Goal: Task Accomplishment & Management: Check status

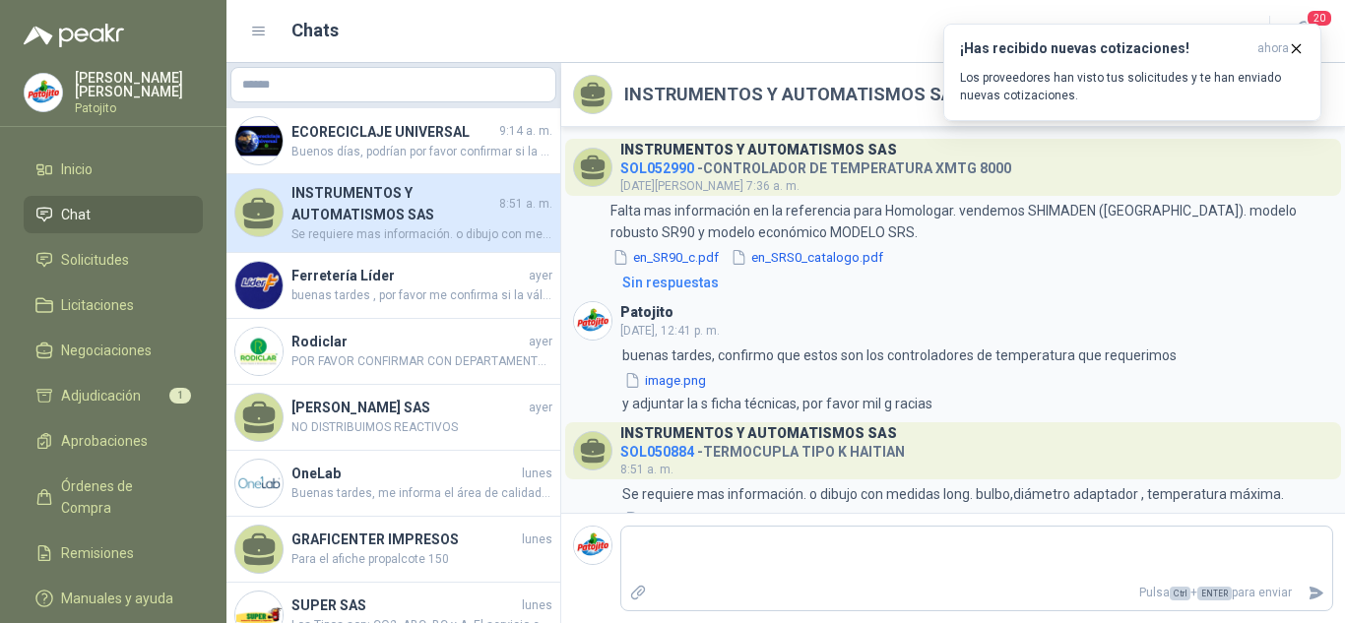
scroll to position [54, 0]
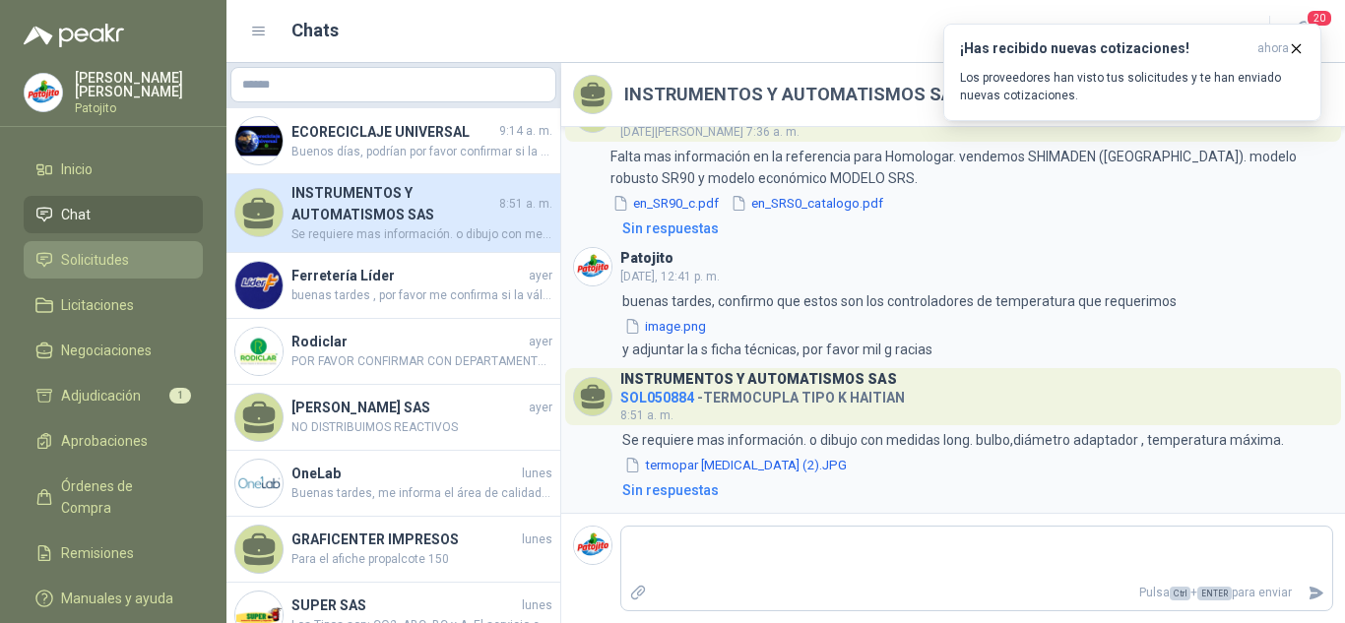
click at [166, 244] on link "Solicitudes" at bounding box center [113, 259] width 179 height 37
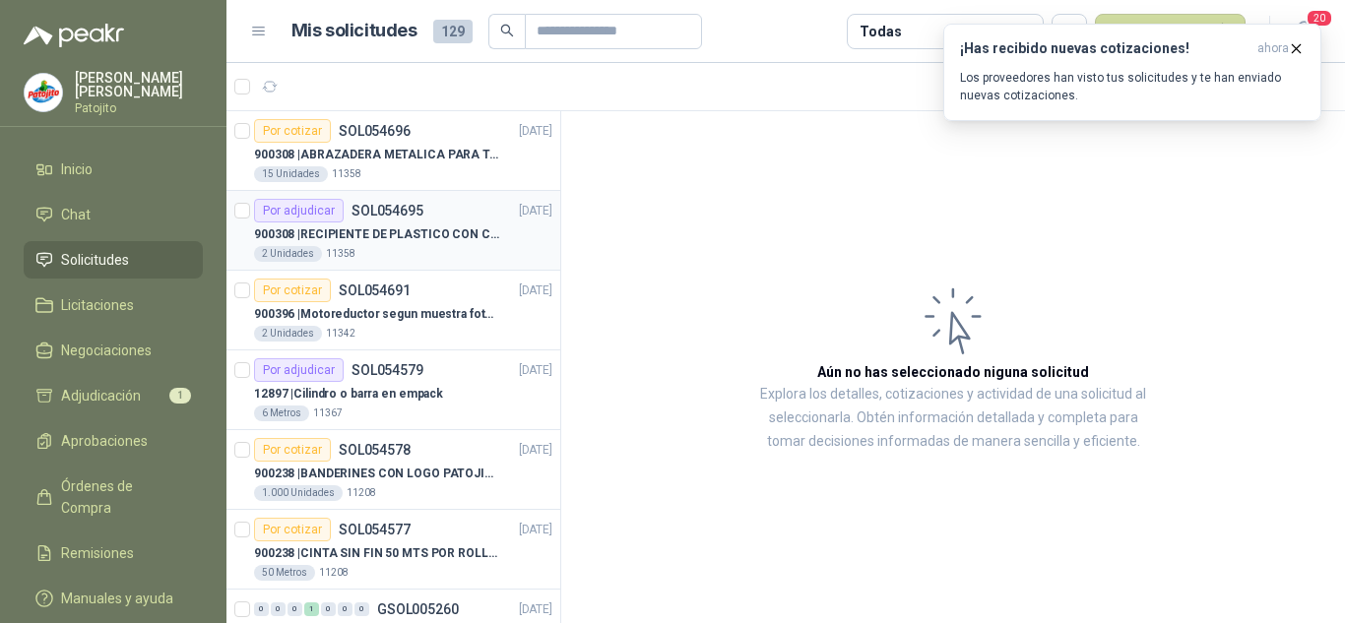
click at [470, 234] on p "900308 | RECIPIENTE DE PLASTICO CON CAPACIDAD DE 1.8 LT PARA LA EXTRACCIÓN MANU…" at bounding box center [376, 234] width 245 height 19
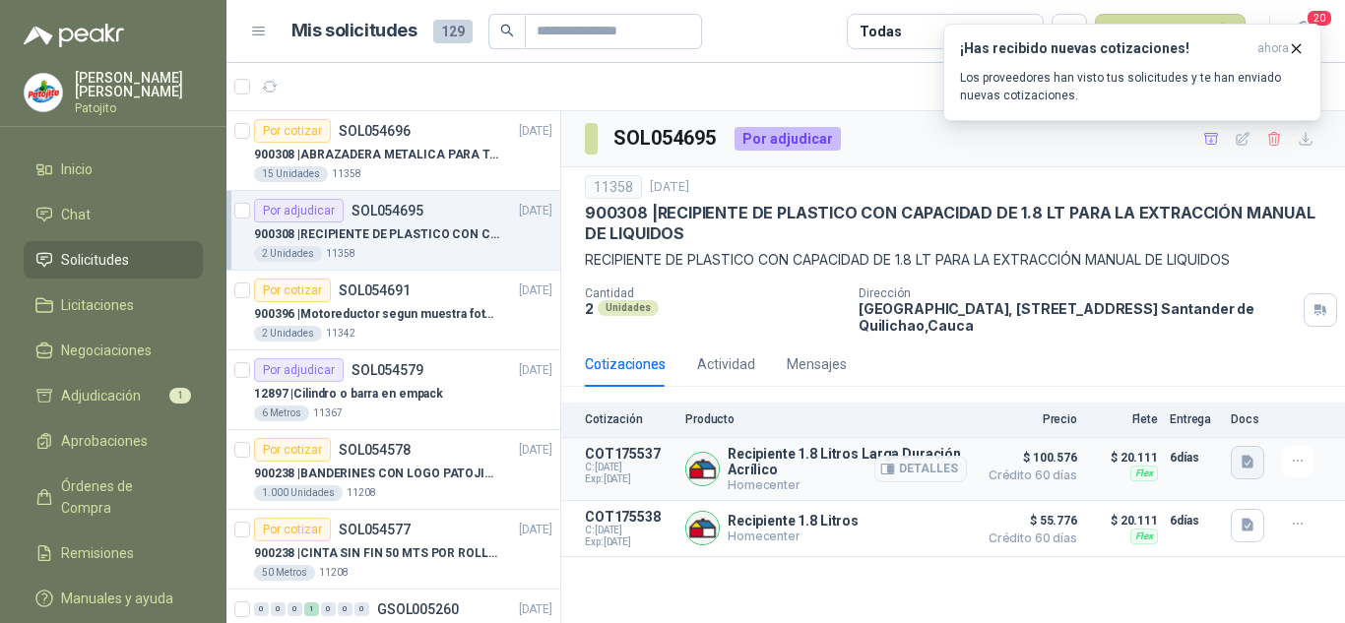
click at [1244, 457] on icon "button" at bounding box center [1248, 462] width 12 height 13
click at [1188, 419] on button "image.png" at bounding box center [1209, 419] width 86 height 21
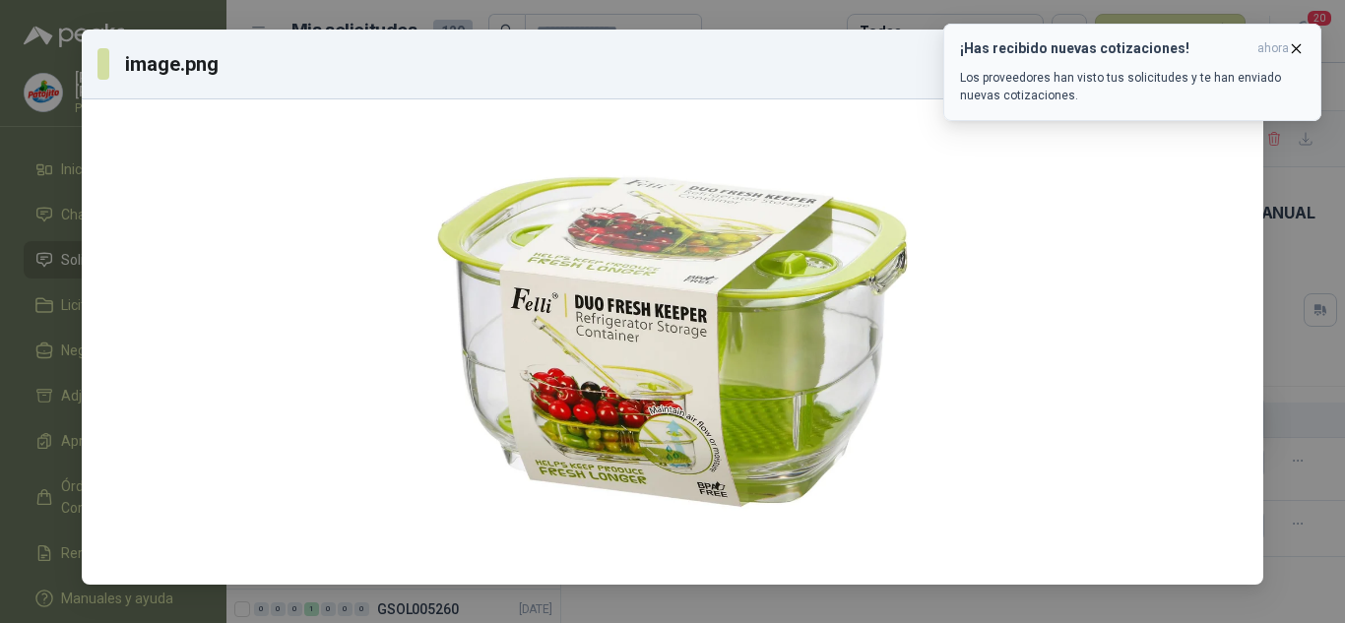
click at [1292, 46] on icon "button" at bounding box center [1296, 48] width 17 height 17
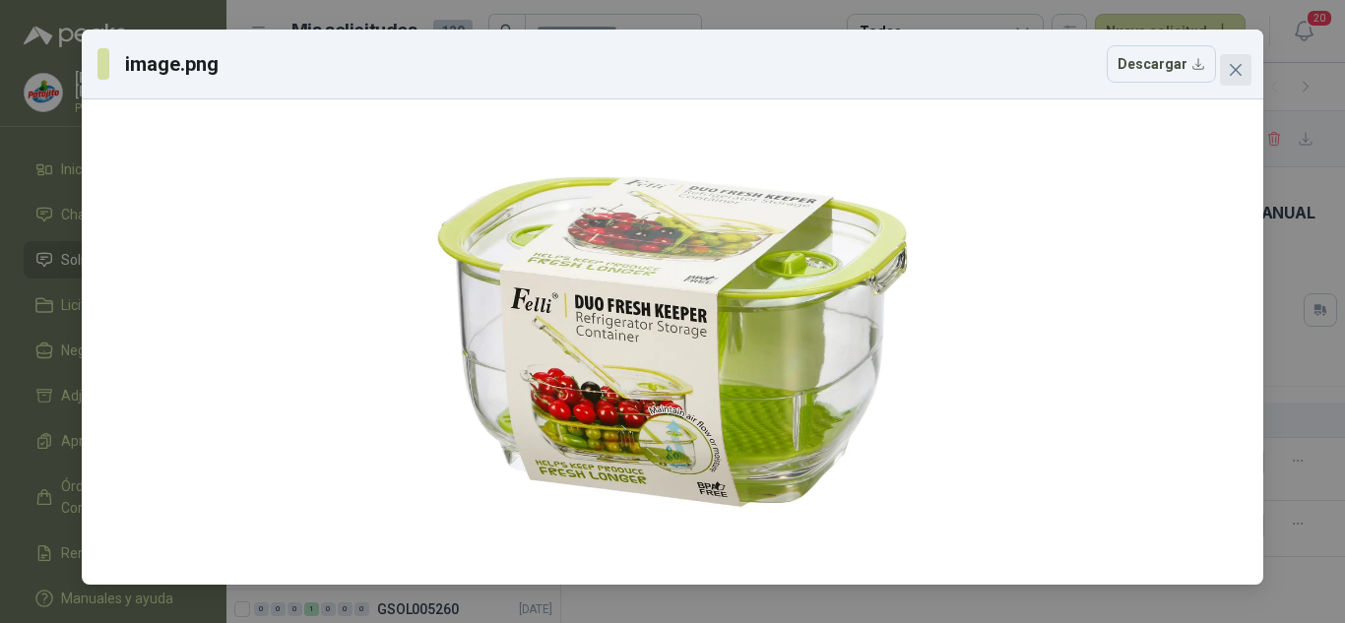
click at [1249, 75] on span "Close" at bounding box center [1236, 70] width 32 height 16
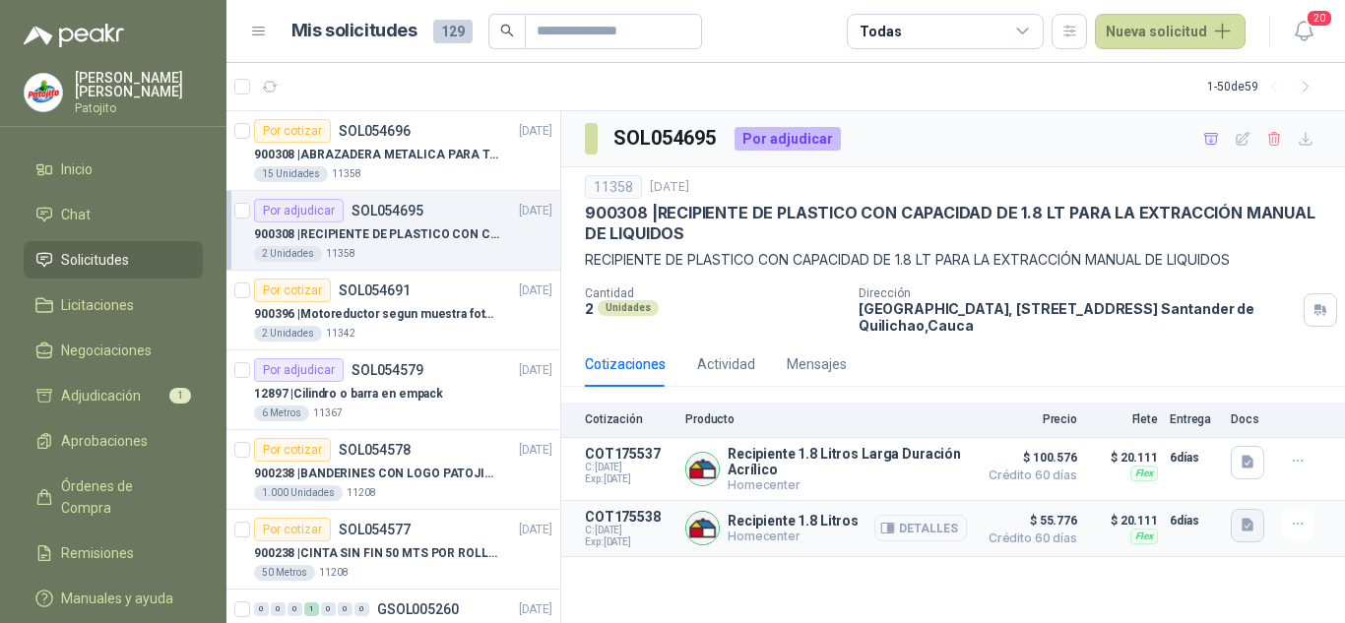
click at [1257, 530] on button "button" at bounding box center [1247, 525] width 33 height 33
click at [1190, 478] on button "image.png" at bounding box center [1209, 484] width 86 height 21
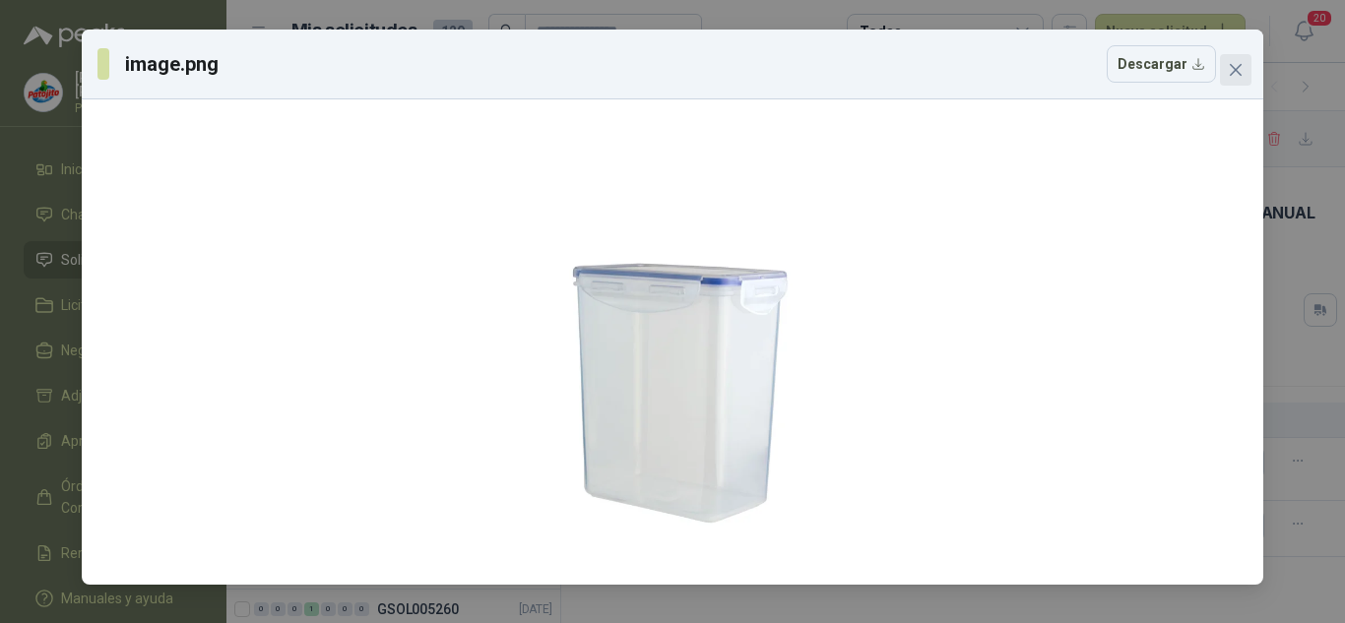
click at [1242, 62] on icon "close" at bounding box center [1236, 70] width 16 height 16
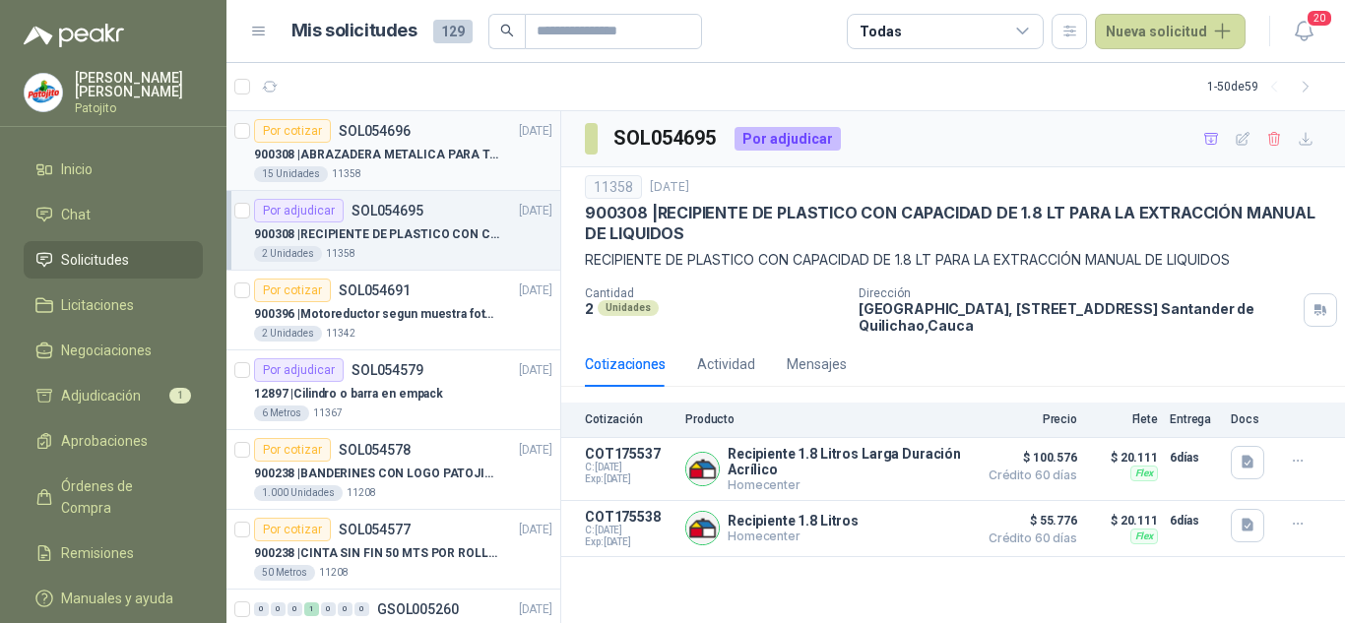
click at [407, 162] on p "900308 | ABRAZADERA METALICA PARA TAPA [PERSON_NAME] DE PLASTICO DE 50 LT" at bounding box center [376, 155] width 245 height 19
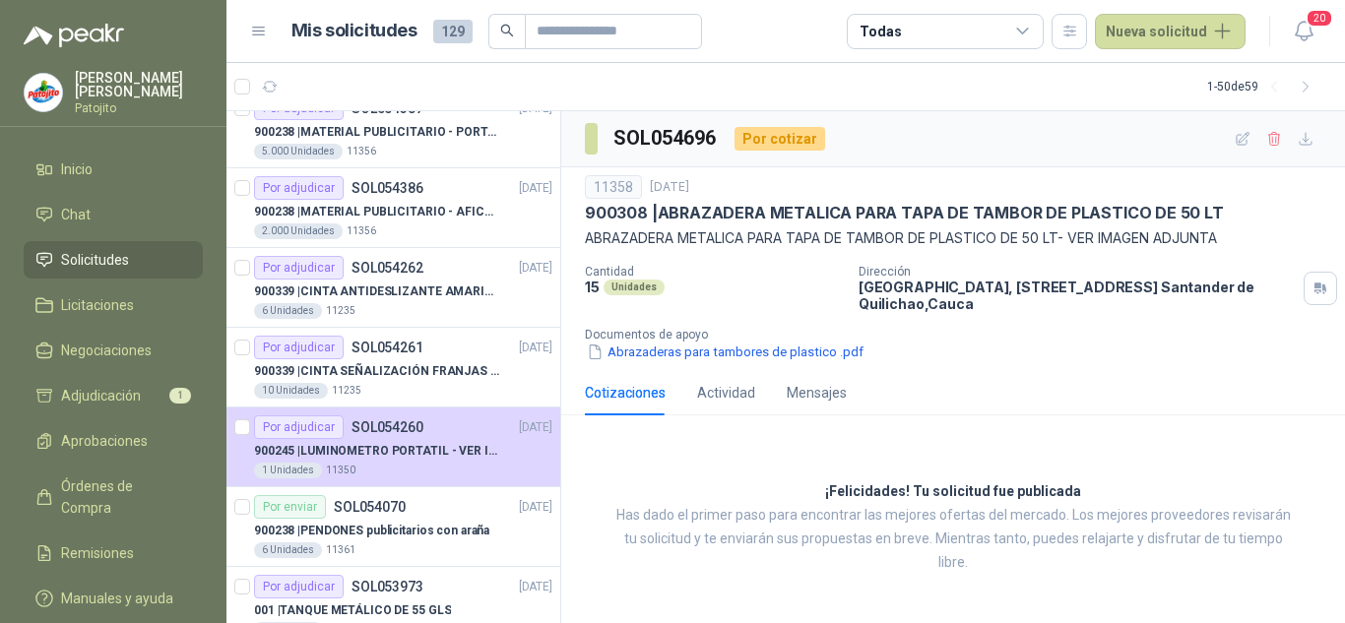
scroll to position [788, 0]
